Goal: Transaction & Acquisition: Purchase product/service

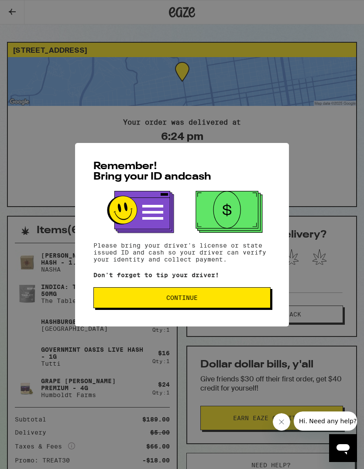
click at [166, 308] on button "Continue" at bounding box center [181, 297] width 177 height 21
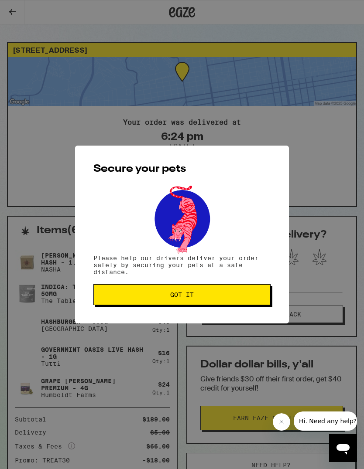
click at [134, 298] on span "Got it" at bounding box center [182, 295] width 162 height 6
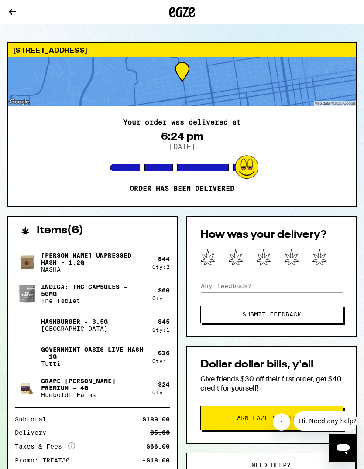
click at [26, 300] on img at bounding box center [27, 294] width 24 height 24
click at [356, 167] on div "[STREET_ADDRESS] Your order was delivered at 6:24 pm [DATE] Order has been deli…" at bounding box center [182, 124] width 350 height 165
click at [10, 7] on icon at bounding box center [12, 12] width 10 height 10
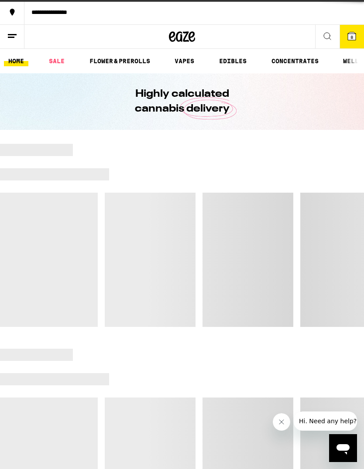
click at [13, 23] on div at bounding box center [12, 12] width 24 height 24
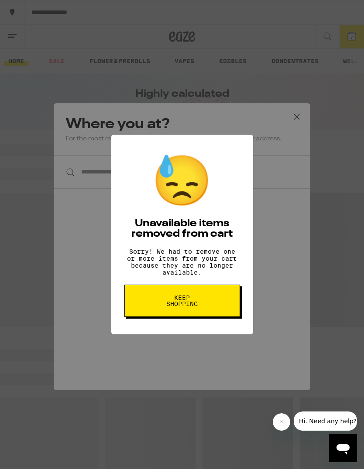
click at [167, 307] on span "Keep Shopping" at bounding box center [182, 301] width 45 height 12
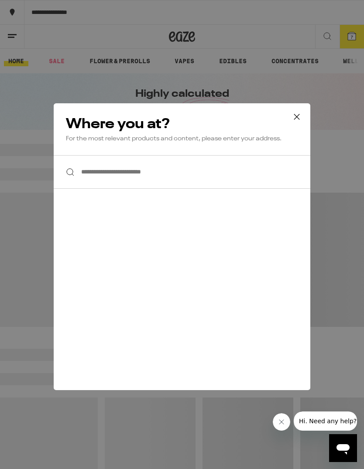
click at [298, 121] on icon at bounding box center [296, 116] width 13 height 13
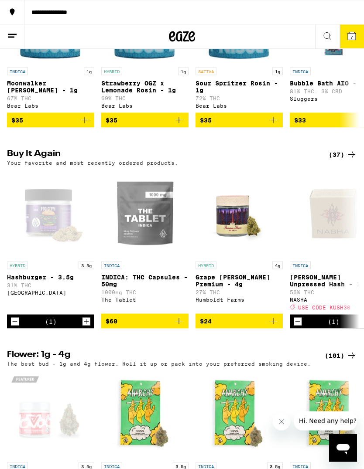
scroll to position [788, 0]
